Goal: Task Accomplishment & Management: Complete application form

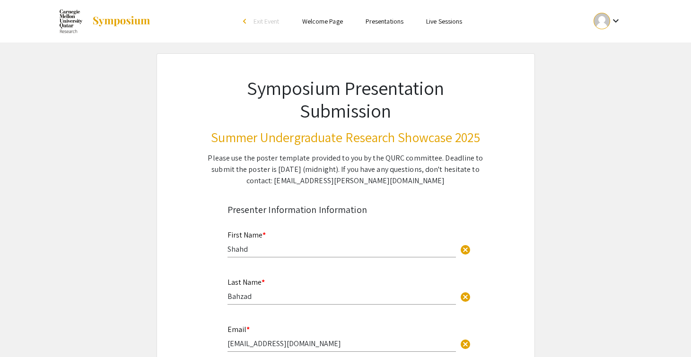
scroll to position [9, 0]
click at [286, 235] on div "First Name * cancel" at bounding box center [341, 240] width 228 height 36
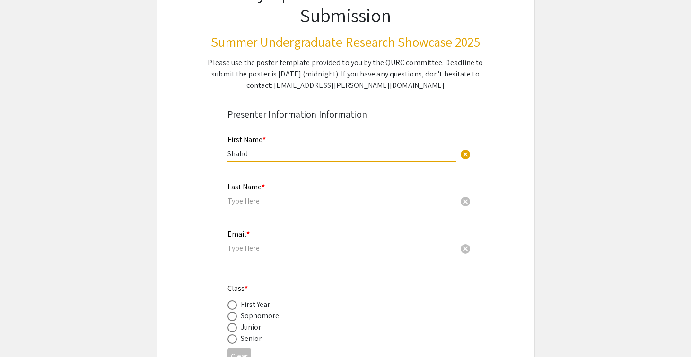
scroll to position [180, 0]
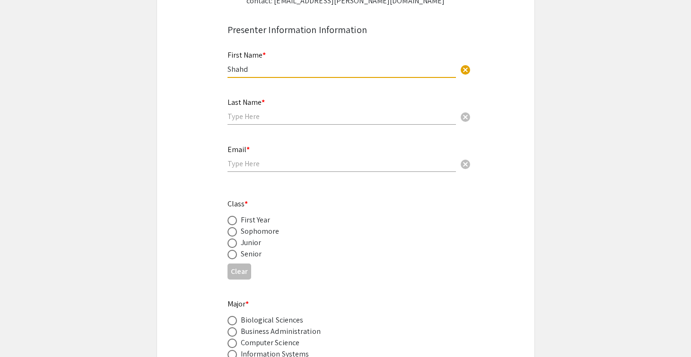
type input "Shahd"
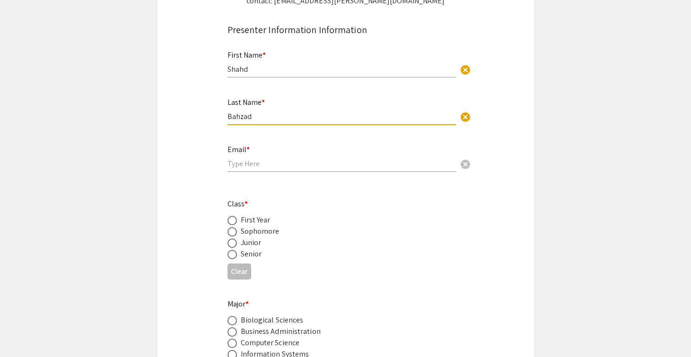
type input "Bahzad"
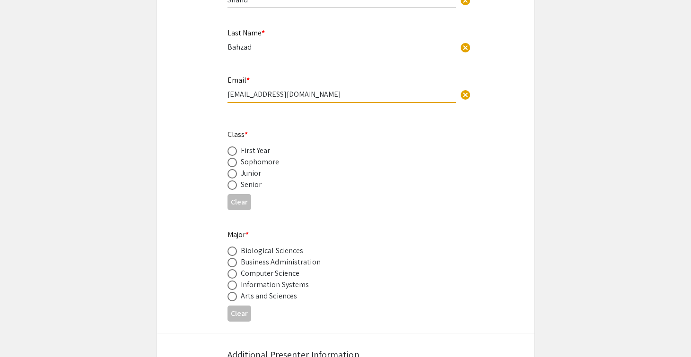
scroll to position [263, 0]
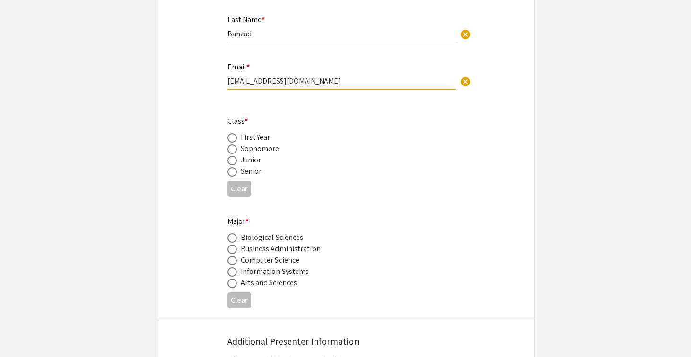
type input "ssbahzad@qatar.cmu.edu"
click at [276, 151] on div "Sophomore" at bounding box center [260, 148] width 39 height 11
click at [229, 149] on span at bounding box center [231, 149] width 9 height 9
click at [229, 149] on input "radio" at bounding box center [231, 149] width 9 height 9
radio input "true"
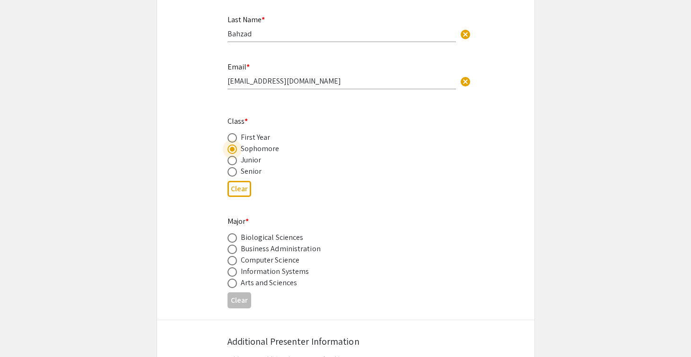
click at [230, 238] on span at bounding box center [231, 238] width 9 height 9
click at [230, 238] on input "radio" at bounding box center [231, 238] width 9 height 9
radio input "true"
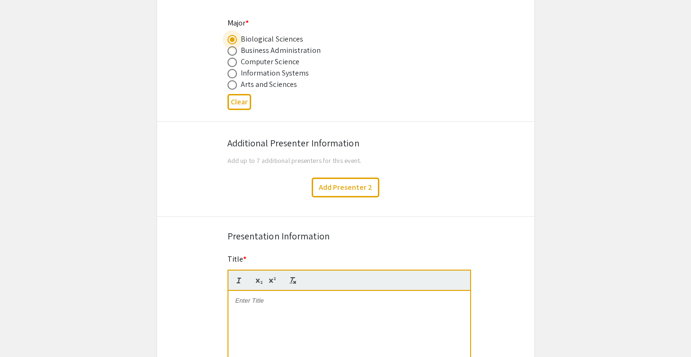
scroll to position [505, 0]
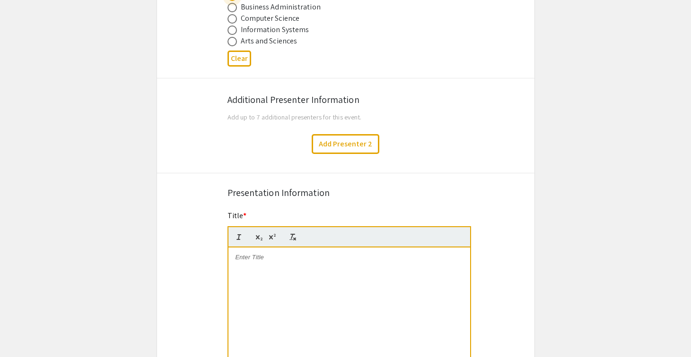
click at [279, 282] on div at bounding box center [349, 319] width 242 height 142
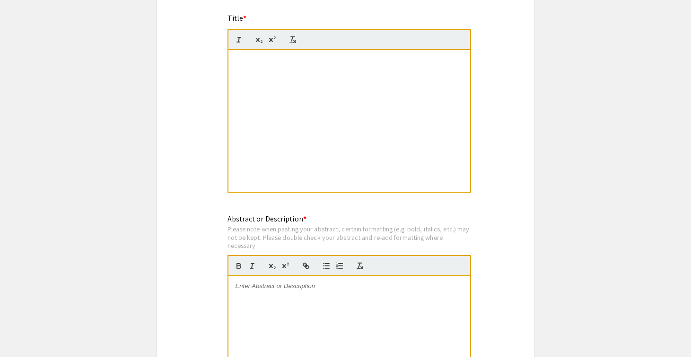
scroll to position [9, 0]
click at [271, 90] on div "Effect of PARP Inhibition on the Expression of Drug Transporters in [MEDICAL_DA…" at bounding box center [349, 121] width 242 height 142
click at [327, 78] on div "Effect of PARP Inhibition on the Expression of Drug Transporters in [MEDICAL_DA…" at bounding box center [349, 121] width 242 height 142
click at [281, 62] on strong "Effect of PARP Inhibition on the Expression of Drug Transporters in [MEDICAL_DA…" at bounding box center [336, 64] width 202 height 16
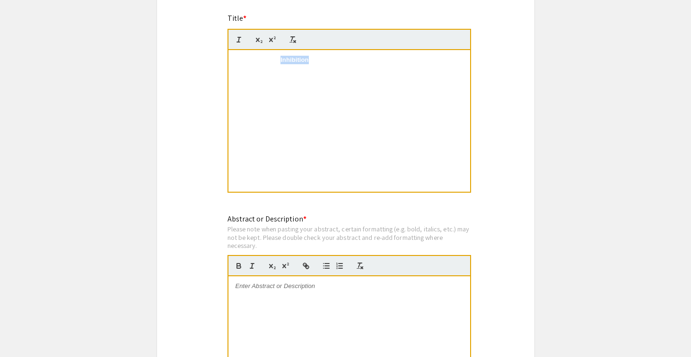
click at [281, 62] on strong "Effect of PARP Inhibition on the Expression of Drug Transporters in [MEDICAL_DA…" at bounding box center [336, 64] width 202 height 16
click at [292, 38] on icon "button" at bounding box center [292, 39] width 9 height 9
click at [299, 67] on p "Effect of PARP Inhibition on the Expression of Drug Transporters in [MEDICAL_DA…" at bounding box center [348, 64] width 227 height 17
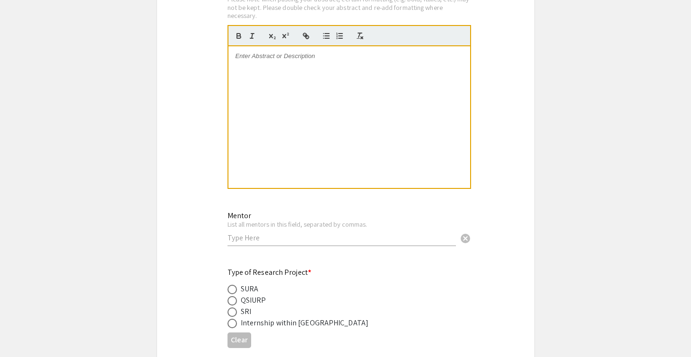
scroll to position [1026, 0]
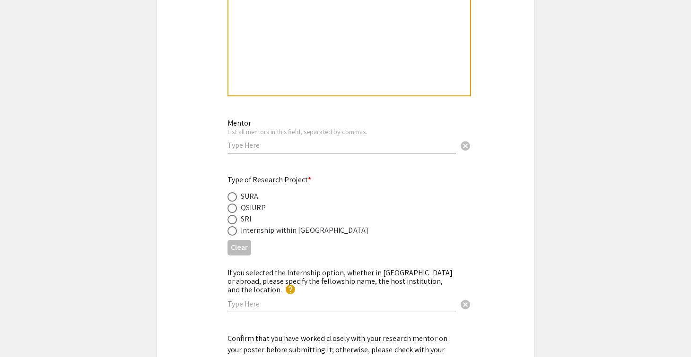
click at [277, 145] on input "text" at bounding box center [341, 145] width 228 height 10
type input "[PERSON_NAME], [PERSON_NAME]"
click at [235, 196] on span at bounding box center [231, 196] width 9 height 9
click at [235, 196] on input "radio" at bounding box center [231, 196] width 9 height 9
radio input "true"
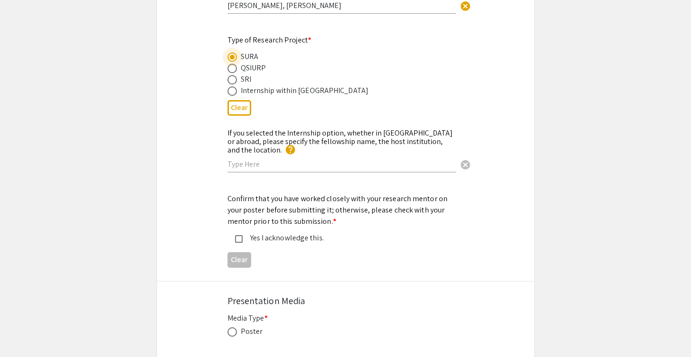
scroll to position [1177, 0]
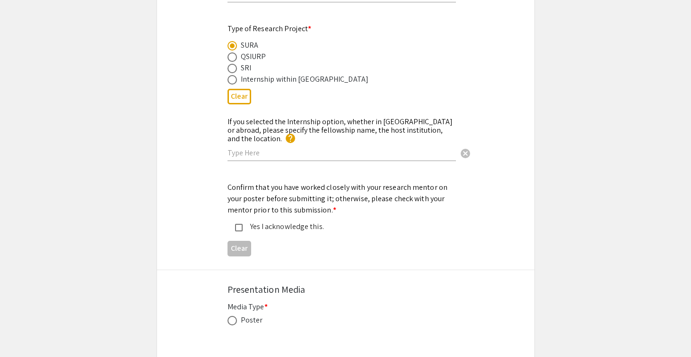
click at [235, 224] on mat-pseudo-checkbox at bounding box center [239, 228] width 8 height 8
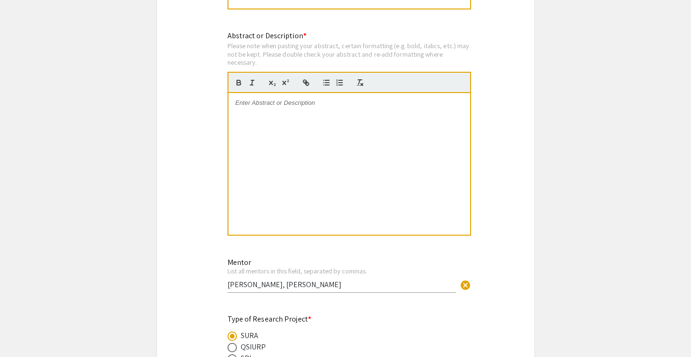
scroll to position [835, 0]
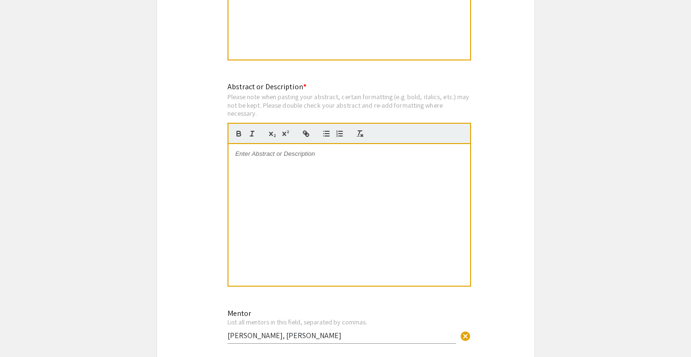
click at [281, 188] on div at bounding box center [349, 215] width 242 height 142
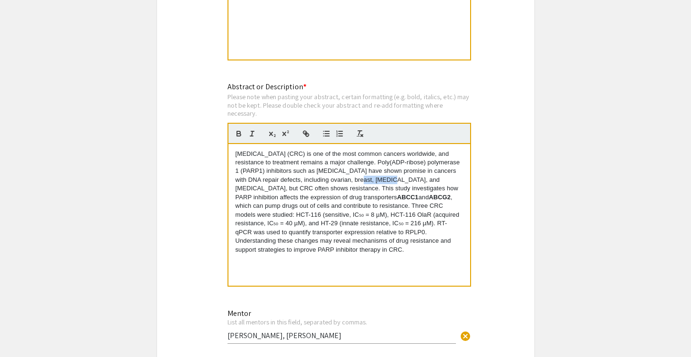
drag, startPoint x: 373, startPoint y: 180, endPoint x: 346, endPoint y: 178, distance: 27.0
click at [345, 180] on p "Colorectal cancer (CRC) is one of the most common cancers worldwide, and resist…" at bounding box center [348, 202] width 227 height 105
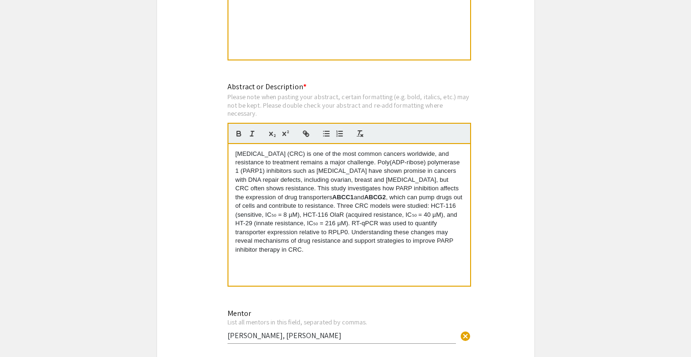
click at [335, 197] on strong "ABCC1" at bounding box center [342, 197] width 21 height 7
click at [253, 133] on icon "button" at bounding box center [252, 134] width 9 height 9
click at [366, 199] on strong "ABCG2" at bounding box center [375, 197] width 22 height 7
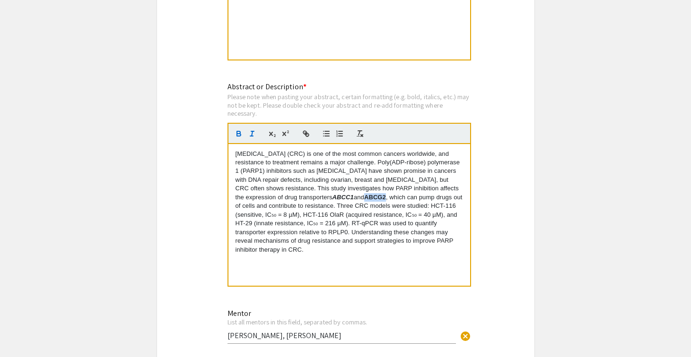
click at [252, 134] on line "button" at bounding box center [252, 133] width 1 height 5
click at [276, 217] on p "Colorectal cancer (CRC) is one of the most common cancers worldwide, and resist…" at bounding box center [348, 202] width 227 height 105
click at [417, 216] on p "Colorectal cancer (CRC) is one of the most common cancers worldwide, and resist…" at bounding box center [348, 202] width 227 height 105
click at [317, 223] on p "Colorectal cancer (CRC) is one of the most common cancers worldwide, and resist…" at bounding box center [348, 202] width 227 height 105
click at [340, 253] on div "Colorectal cancer (CRC) is one of the most common cancers worldwide, and resist…" at bounding box center [349, 215] width 242 height 142
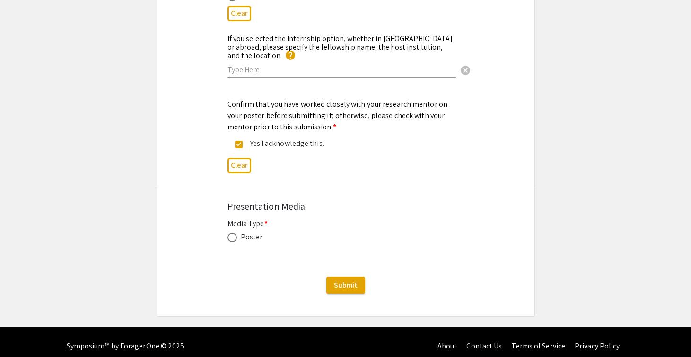
scroll to position [1260, 0]
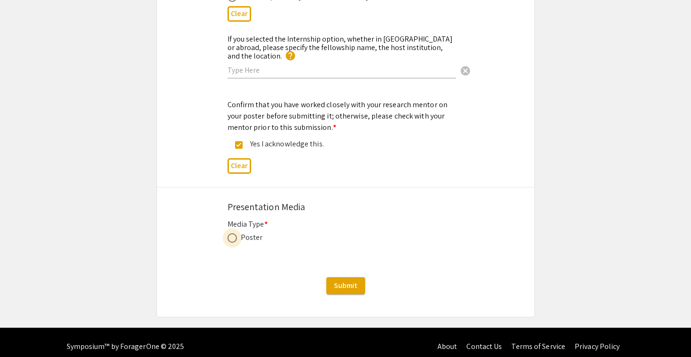
click at [233, 234] on span at bounding box center [231, 238] width 9 height 9
click at [233, 234] on input "radio" at bounding box center [231, 238] width 9 height 9
radio input "true"
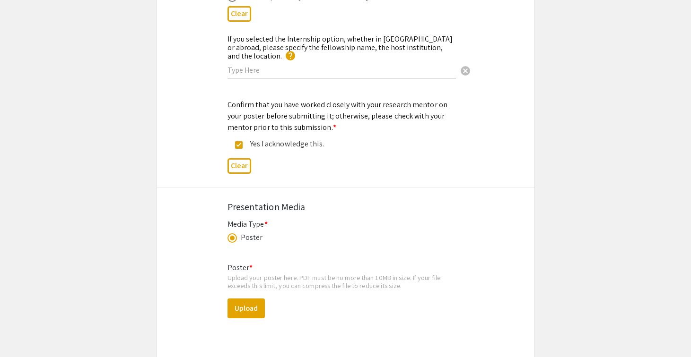
click at [242, 288] on div "Poster * Upload your poster here. PDF must be no more than 10MB in size. If you…" at bounding box center [345, 298] width 236 height 87
click at [243, 299] on button "Upload" at bounding box center [245, 309] width 37 height 20
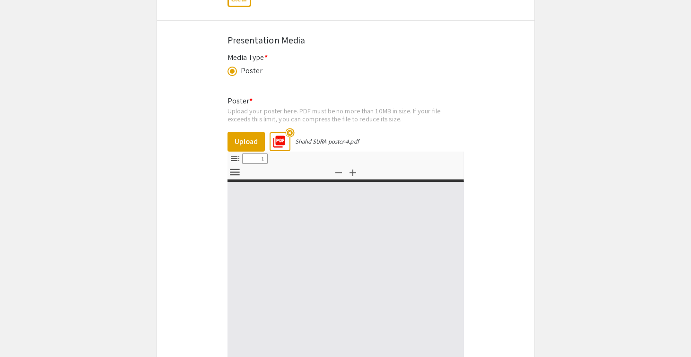
scroll to position [1439, 0]
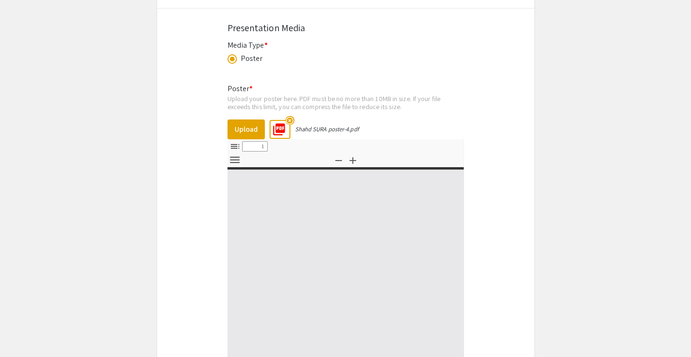
type input "0"
select select "custom"
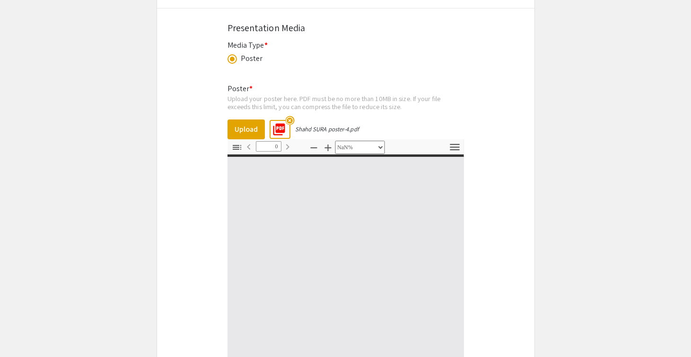
type input "1"
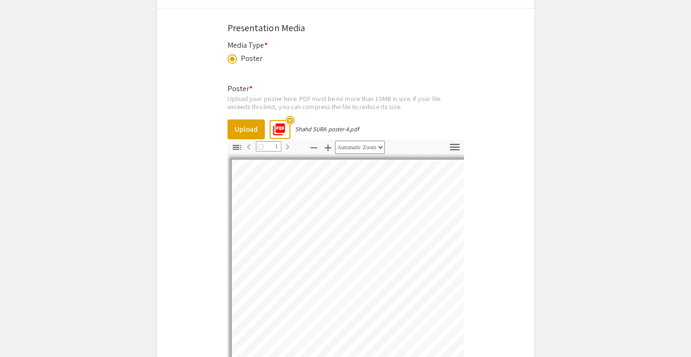
scroll to position [2, 27]
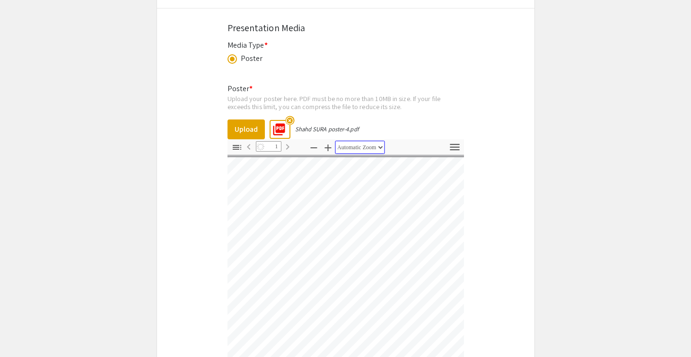
click at [348, 141] on select "Automatic Zoom Actual Size Page Fit Page Width 50% 100% 125% 150% 200% 300% 400…" at bounding box center [360, 147] width 50 height 13
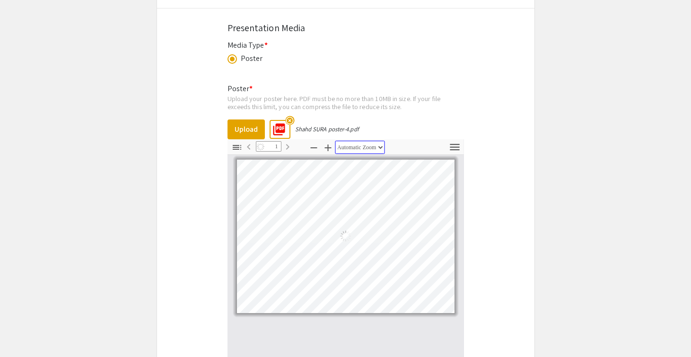
select select "auto"
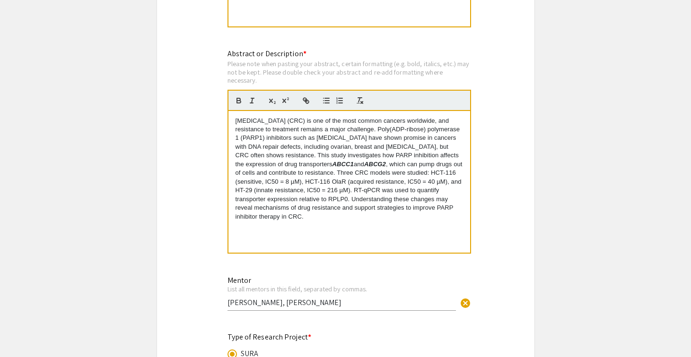
scroll to position [789, 0]
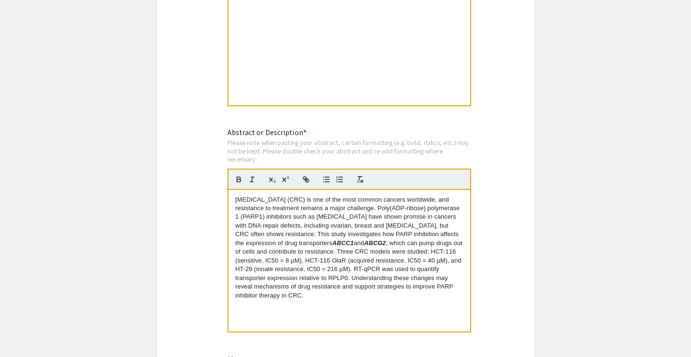
click at [326, 219] on p "Colorectal cancer (CRC) is one of the most common cancers worldwide, and resist…" at bounding box center [348, 248] width 227 height 105
click at [436, 201] on p "Colorectal cancer (CRC) is one of the most common cancers worldwide, and resist…" at bounding box center [348, 248] width 227 height 105
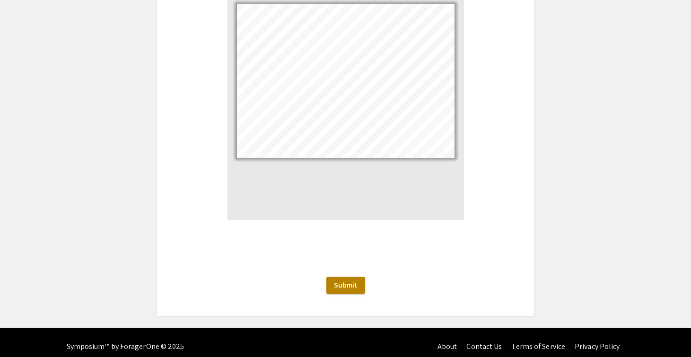
scroll to position [1594, 0]
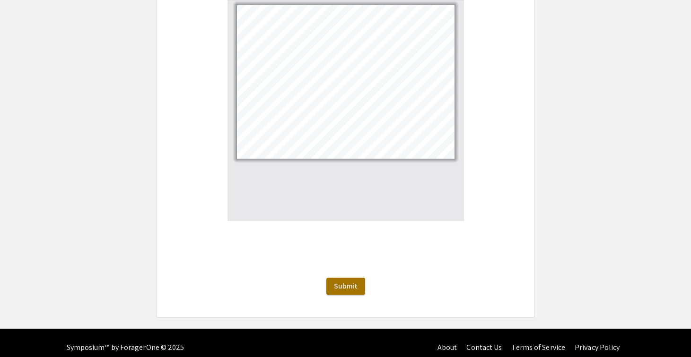
click at [340, 281] on span "Submit" at bounding box center [346, 286] width 24 height 10
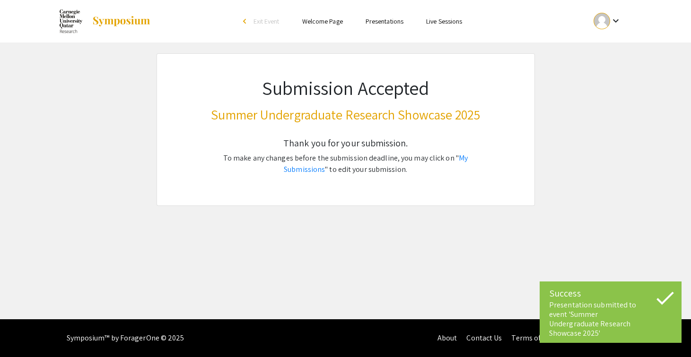
scroll to position [0, 0]
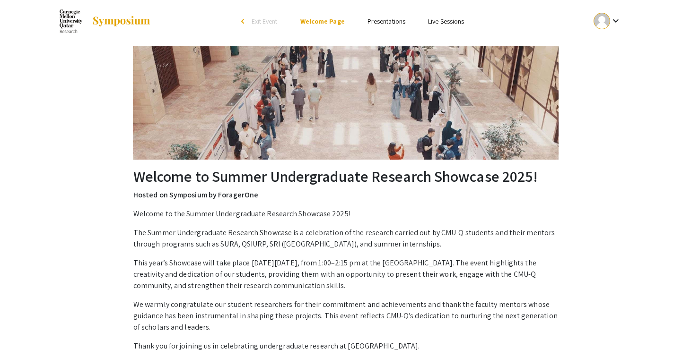
click at [388, 18] on link "Presentations" at bounding box center [386, 21] width 38 height 9
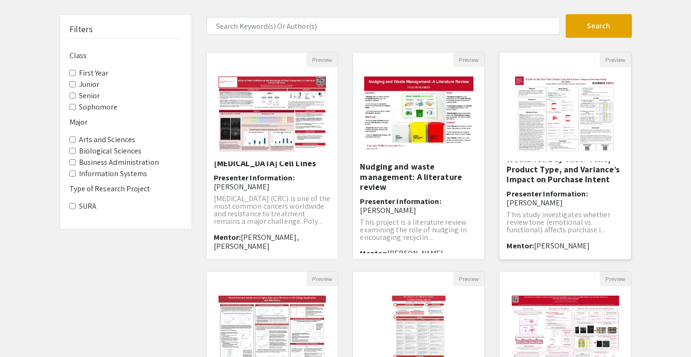
scroll to position [58, 0]
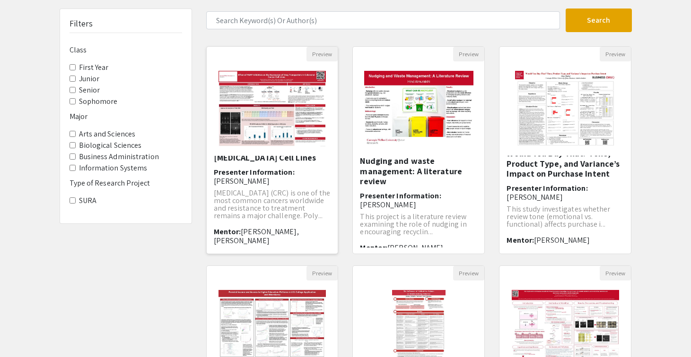
click at [270, 129] on img "Open Presentation <p>Effect of PARP Inhibition on the Expression of Drug Transp…" at bounding box center [272, 108] width 126 height 95
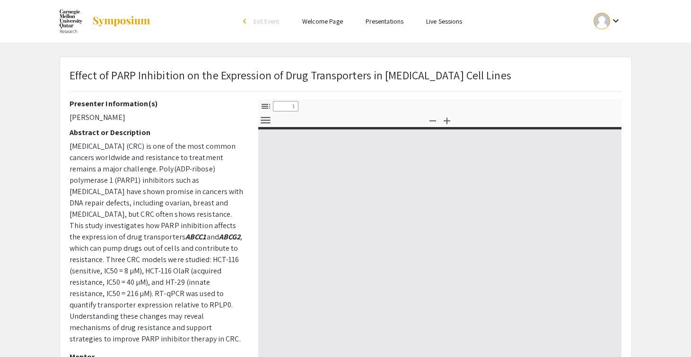
select select "custom"
type input "0"
select select "custom"
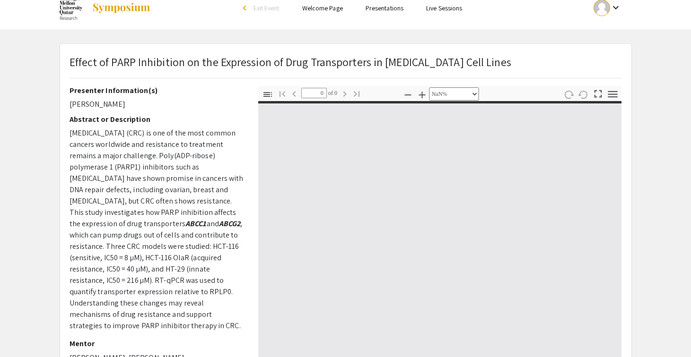
type input "1"
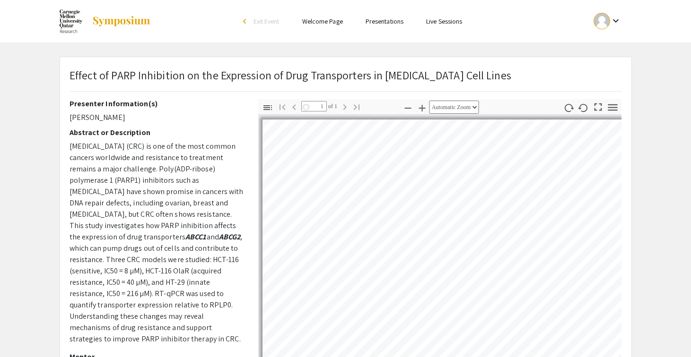
select select "auto"
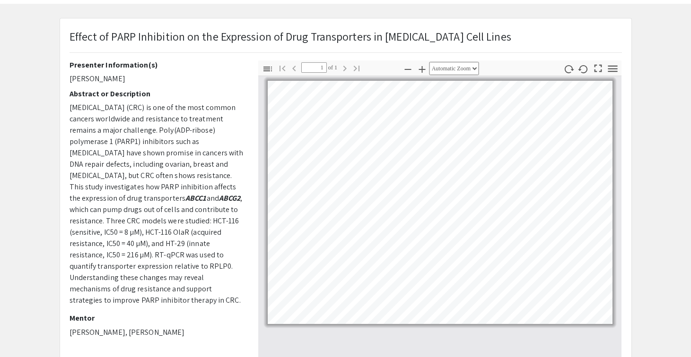
scroll to position [39, 0]
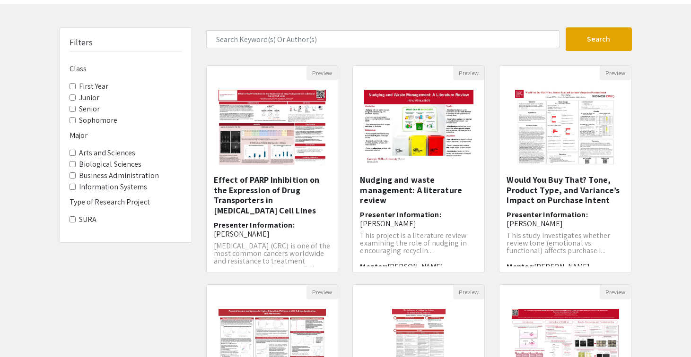
scroll to position [58, 0]
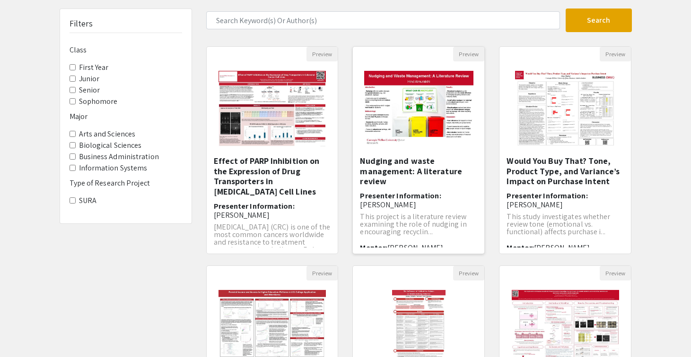
click at [401, 114] on img "Open Presentation <p>Nudging and waste management: A literature review</p>" at bounding box center [419, 108] width 128 height 95
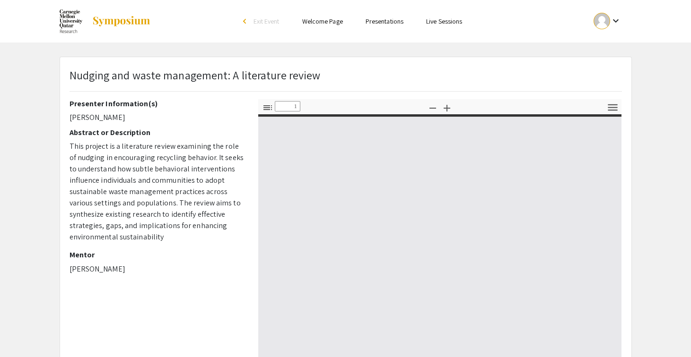
select select "custom"
type input "0"
select select "custom"
type input "1"
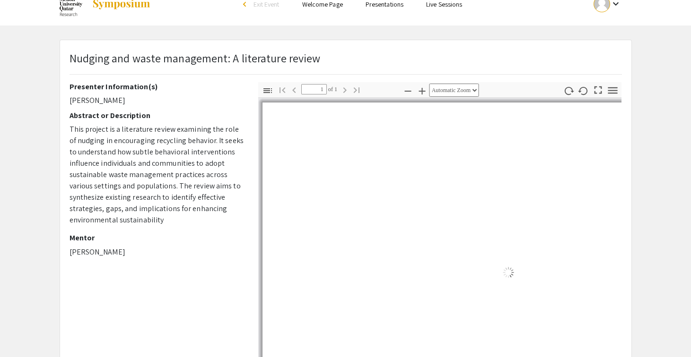
select select "auto"
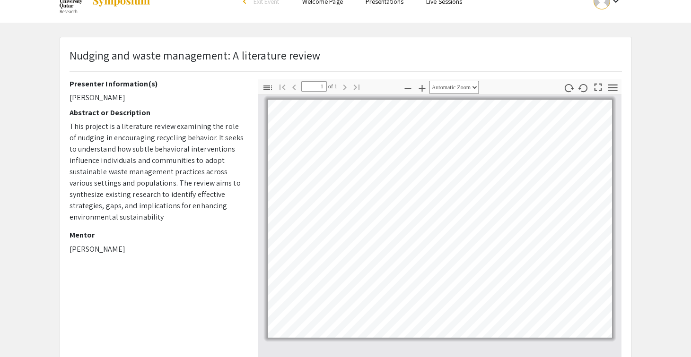
scroll to position [21, 0]
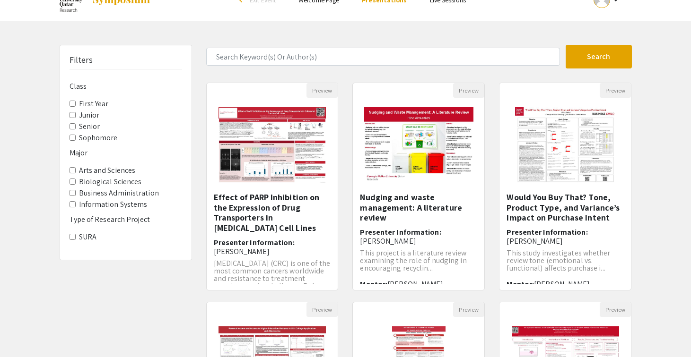
scroll to position [58, 0]
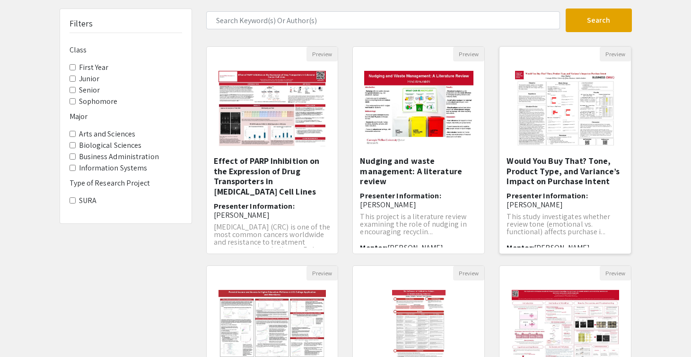
click at [575, 102] on img "Open Presentation <p>Would You Buy That? Tone, Product Type, and Variance’s Imp…" at bounding box center [565, 108] width 120 height 95
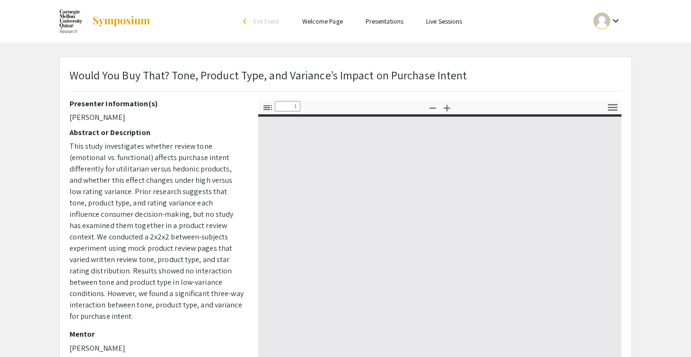
select select "custom"
type input "0"
select select "custom"
type input "1"
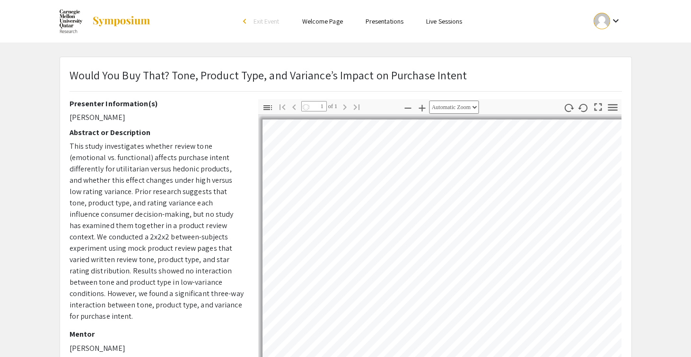
select select "auto"
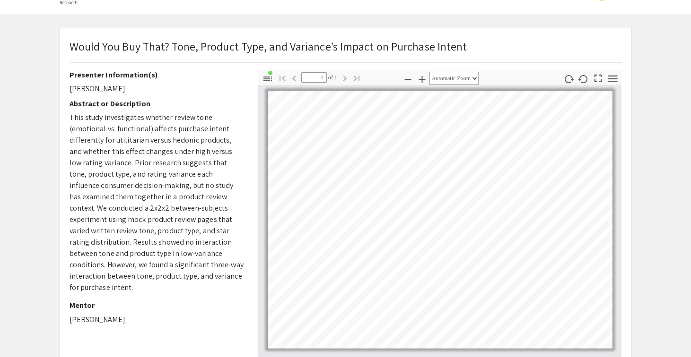
scroll to position [32, 0]
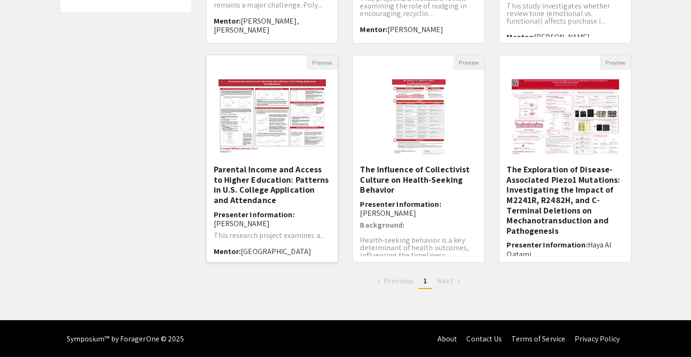
scroll to position [262, 0]
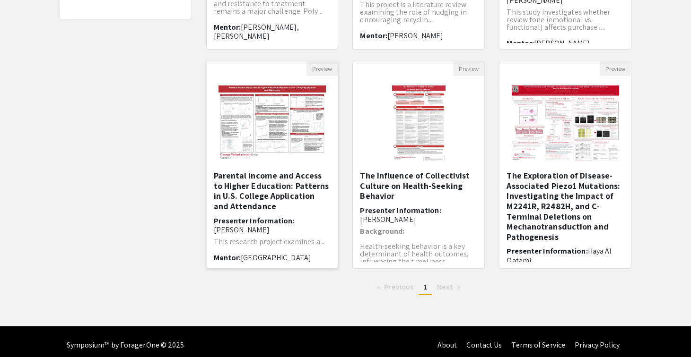
click at [244, 183] on h5 "Parental Income and Access to Higher Education: Patterns in U.S. College Applic…" at bounding box center [272, 191] width 117 height 41
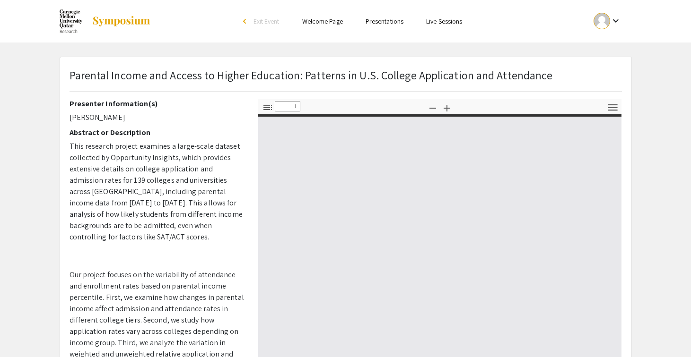
select select "custom"
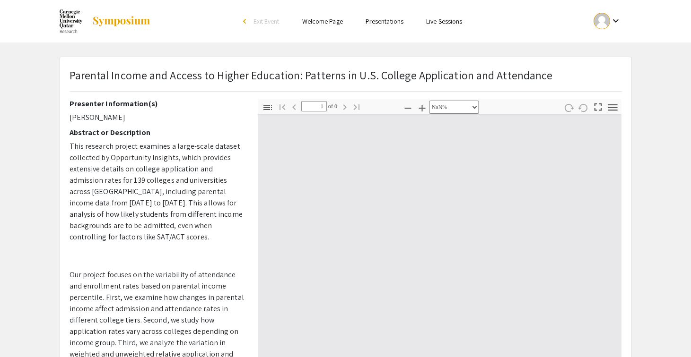
type input "0"
select select "custom"
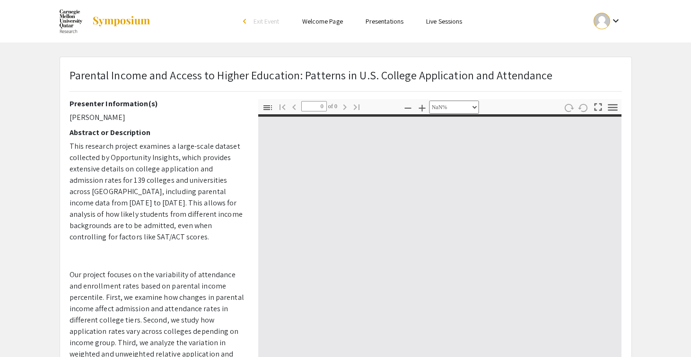
type input "1"
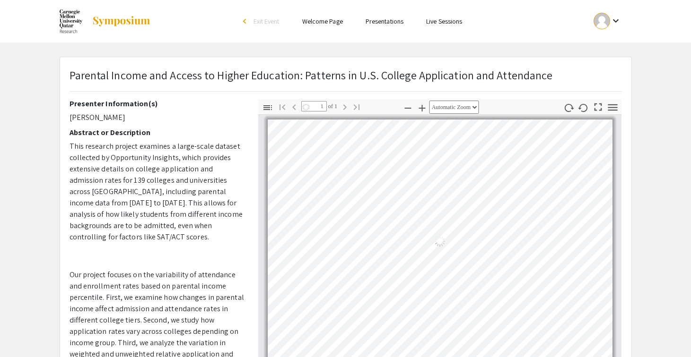
select select "auto"
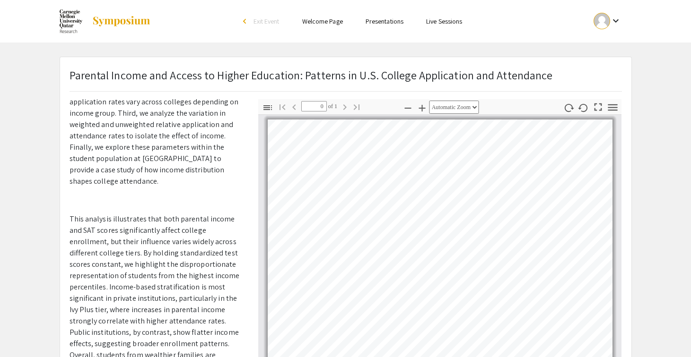
scroll to position [262, 0]
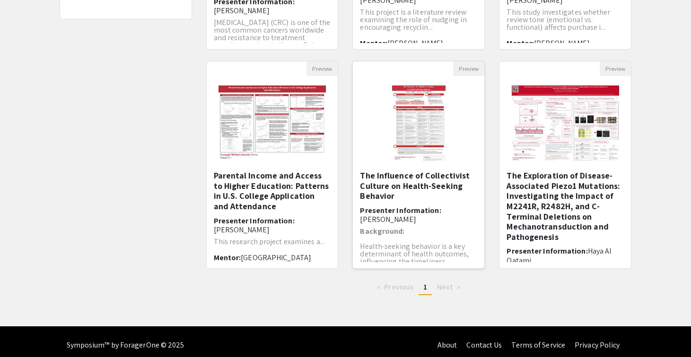
click at [419, 129] on img "Open Presentation <p>The Influence of Collectivist Culture on Health-Seeking Be…" at bounding box center [419, 123] width 72 height 95
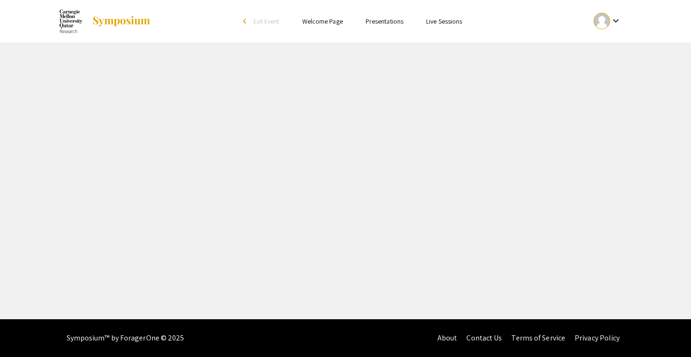
select select "custom"
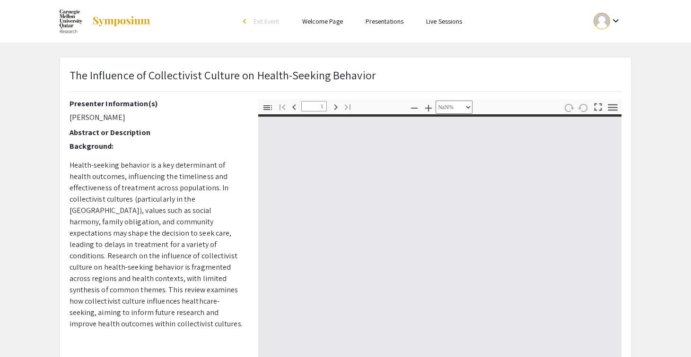
type input "0"
select select "custom"
type input "1"
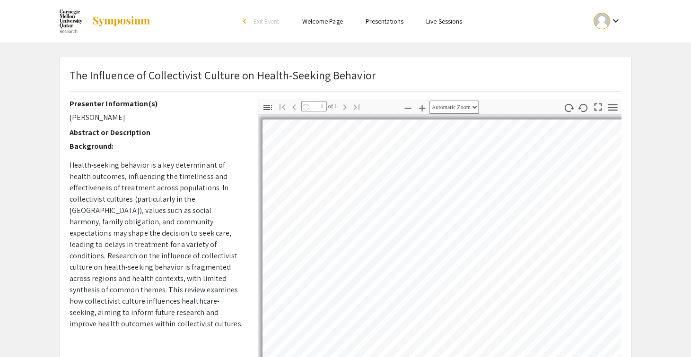
select select "auto"
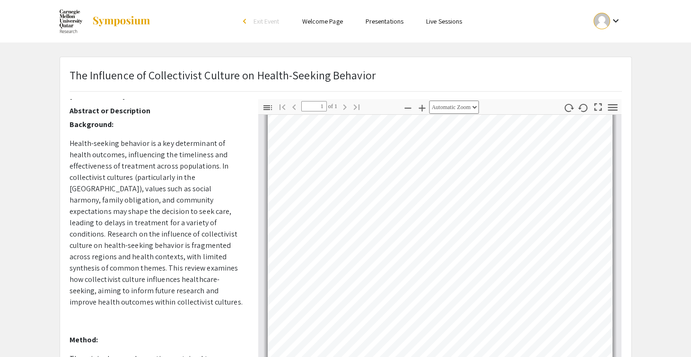
scroll to position [181, 0]
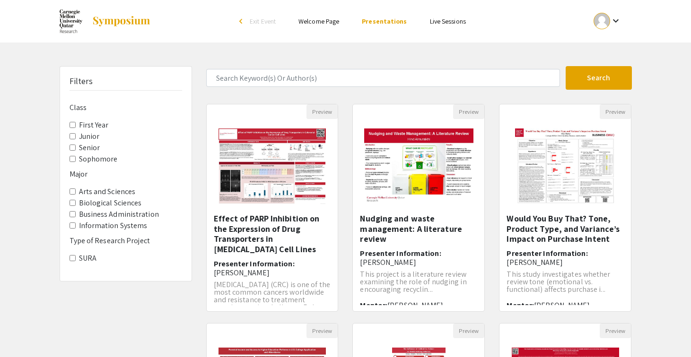
scroll to position [262, 0]
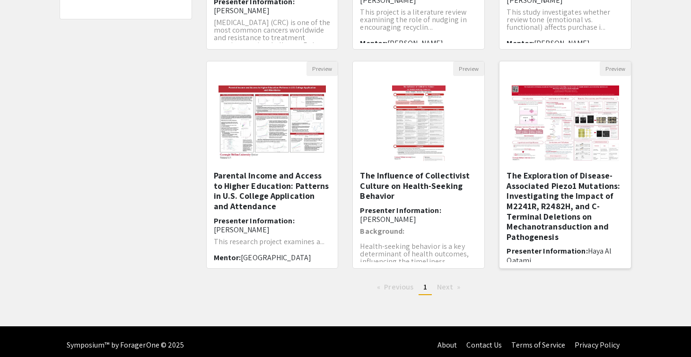
click at [562, 133] on img "Open Presentation <p>The Exploration of Disease-Associated Piezo1 Mutations: In…" at bounding box center [565, 123] width 126 height 95
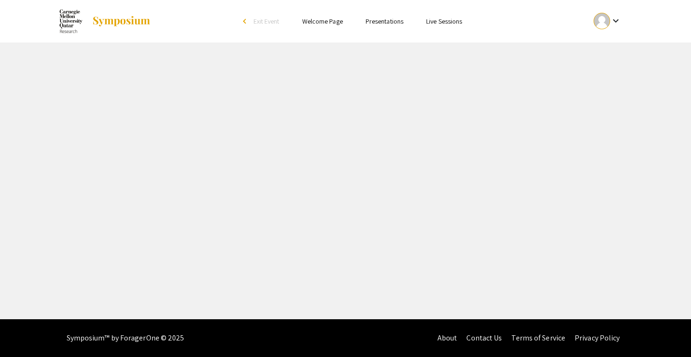
select select "custom"
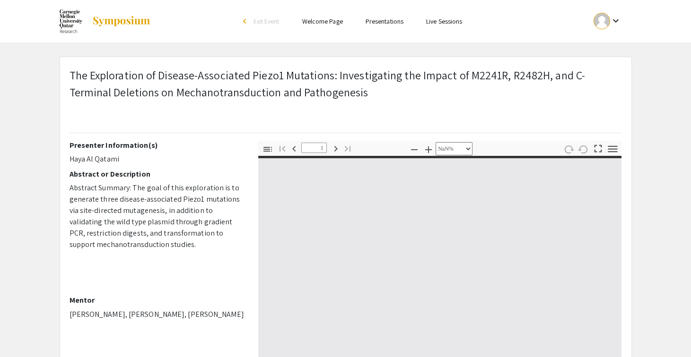
type input "0"
select select "custom"
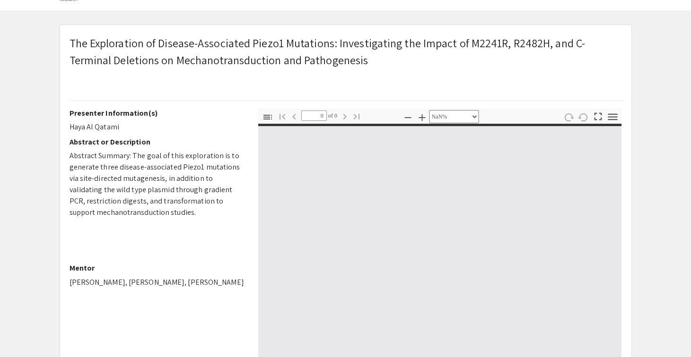
scroll to position [34, 0]
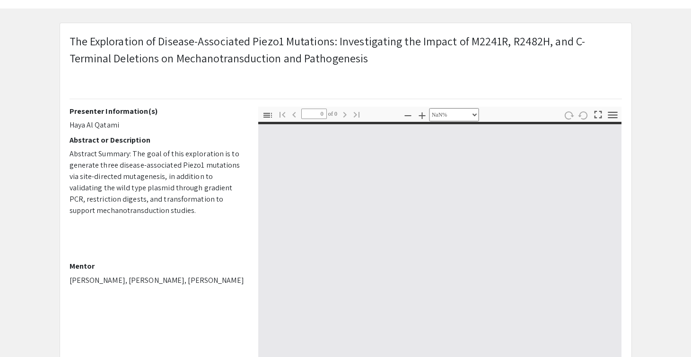
type input "1"
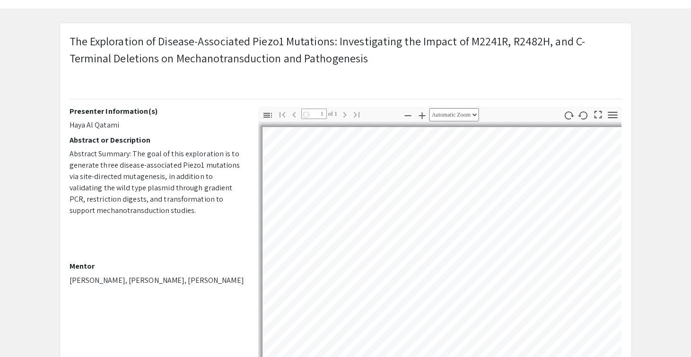
select select "auto"
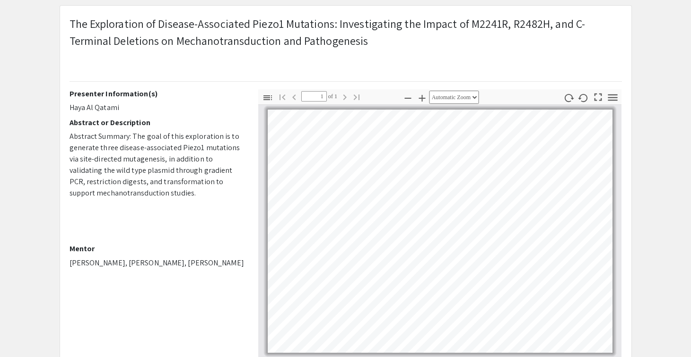
scroll to position [51, 0]
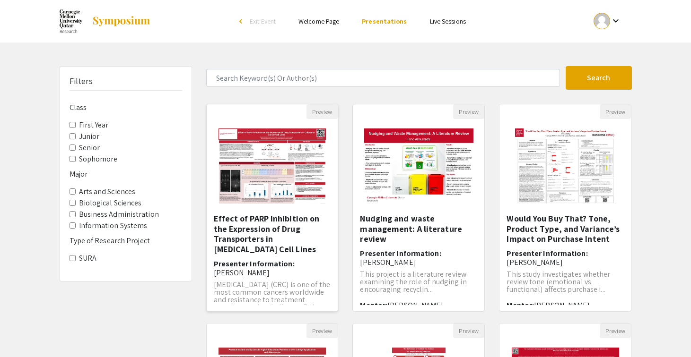
click at [275, 143] on img "Open Presentation <p>Effect of PARP Inhibition on the Expression of Drug Transp…" at bounding box center [272, 166] width 126 height 95
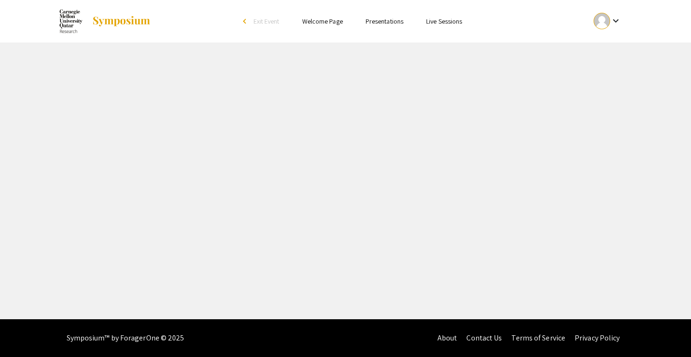
select select "custom"
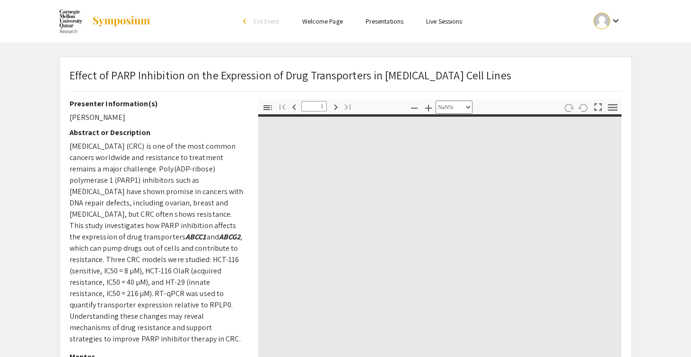
type input "0"
select select "custom"
type input "1"
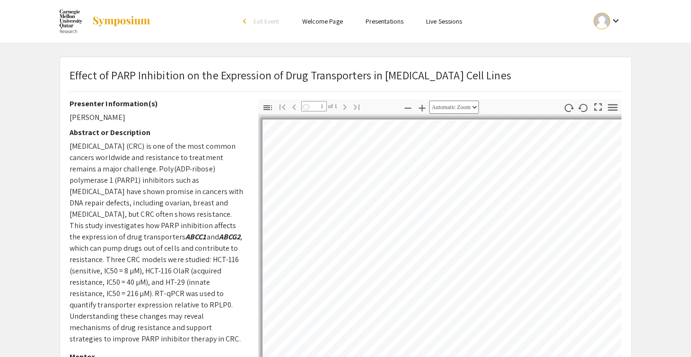
scroll to position [23, 0]
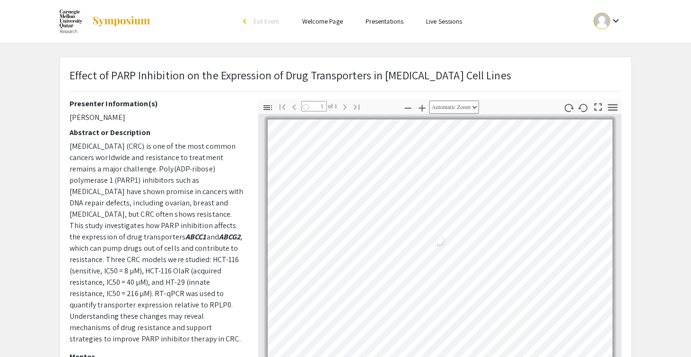
select select "auto"
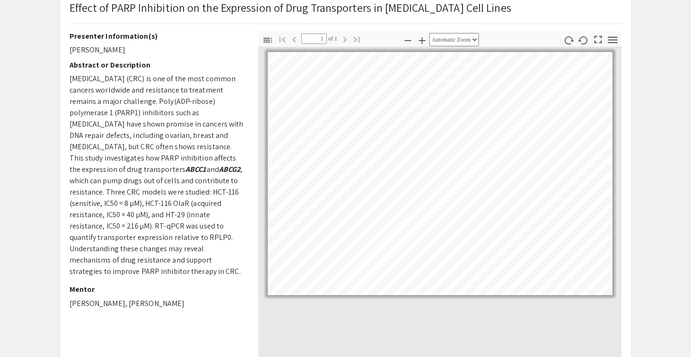
scroll to position [67, 0]
